Goal: Information Seeking & Learning: Learn about a topic

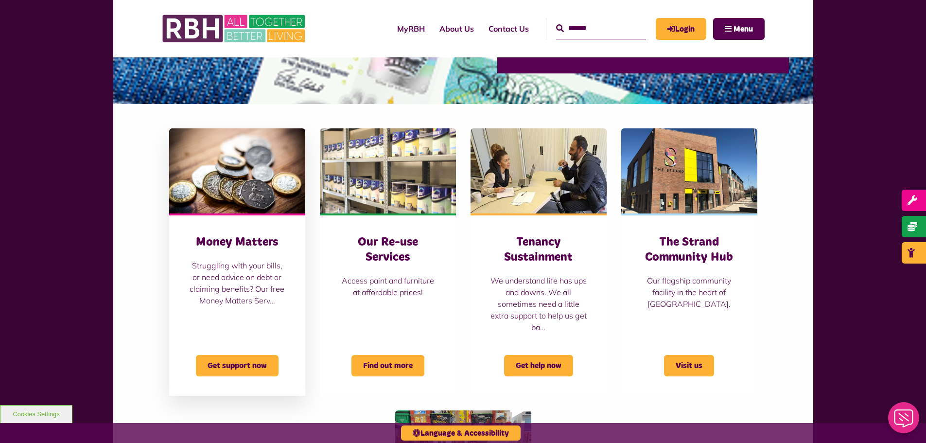
scroll to position [451, 0]
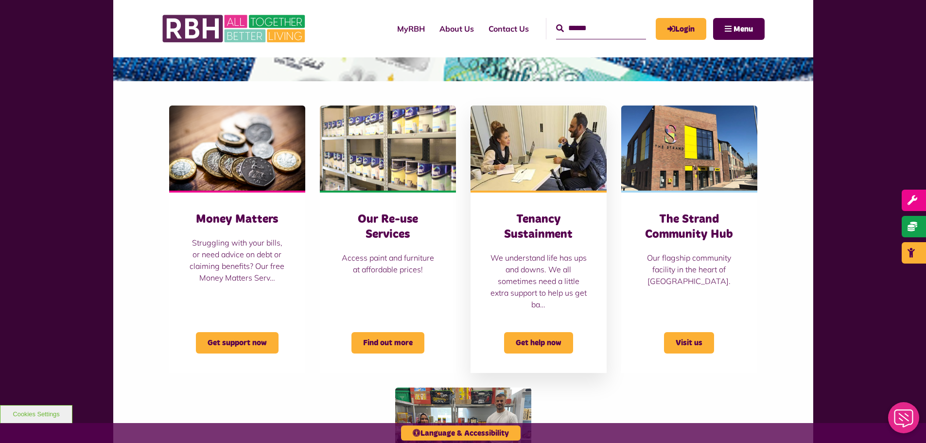
click at [531, 273] on p "We understand life has ups and downs. We all sometimes need a little extra supp…" at bounding box center [538, 281] width 97 height 58
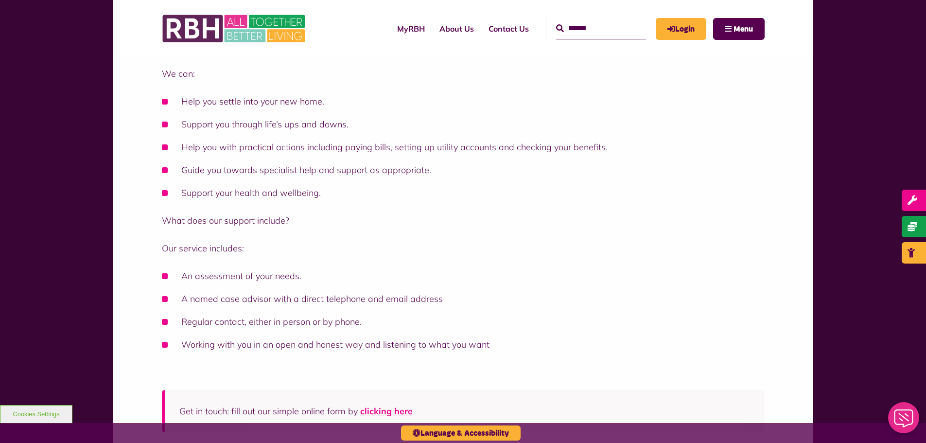
scroll to position [437, 0]
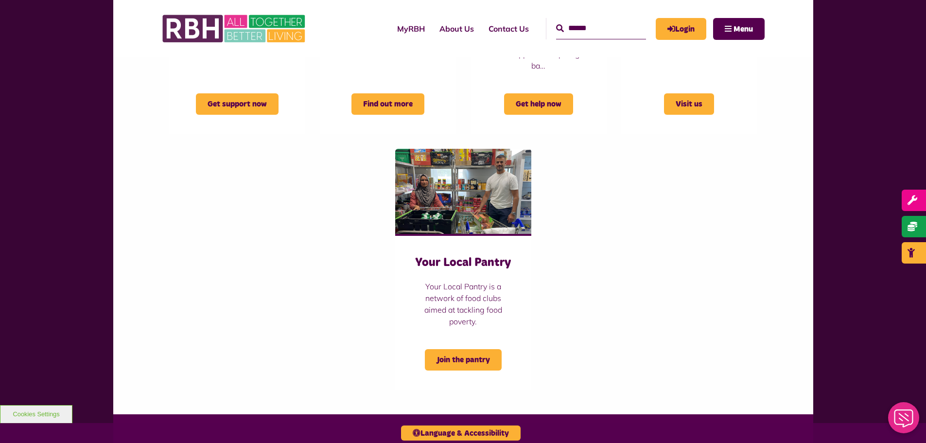
scroll to position [694, 0]
